Goal: Complete application form

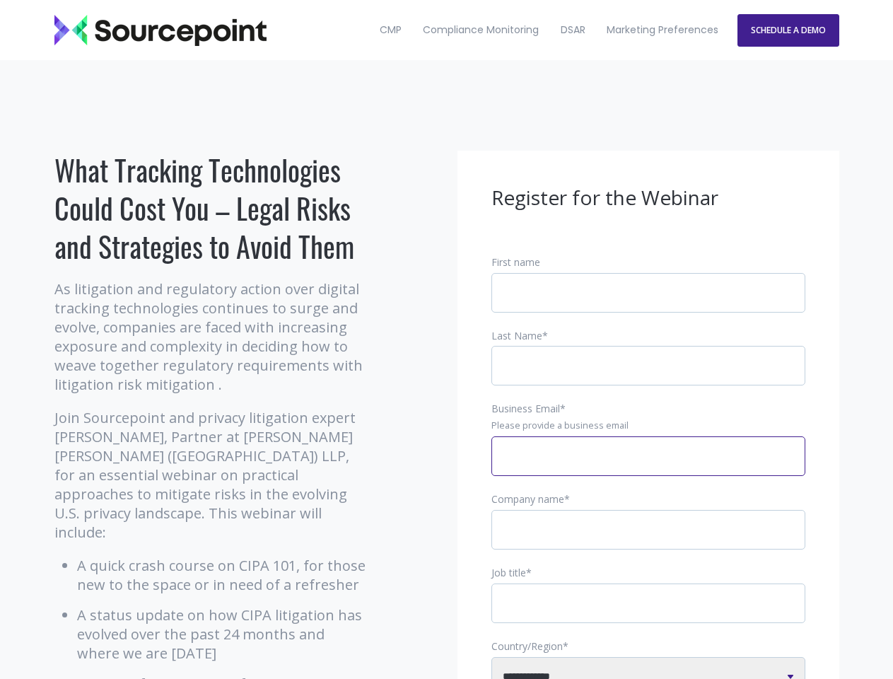
click at [648, 467] on input "Business Email *" at bounding box center [648, 456] width 314 height 40
